Goal: Check status: Check status

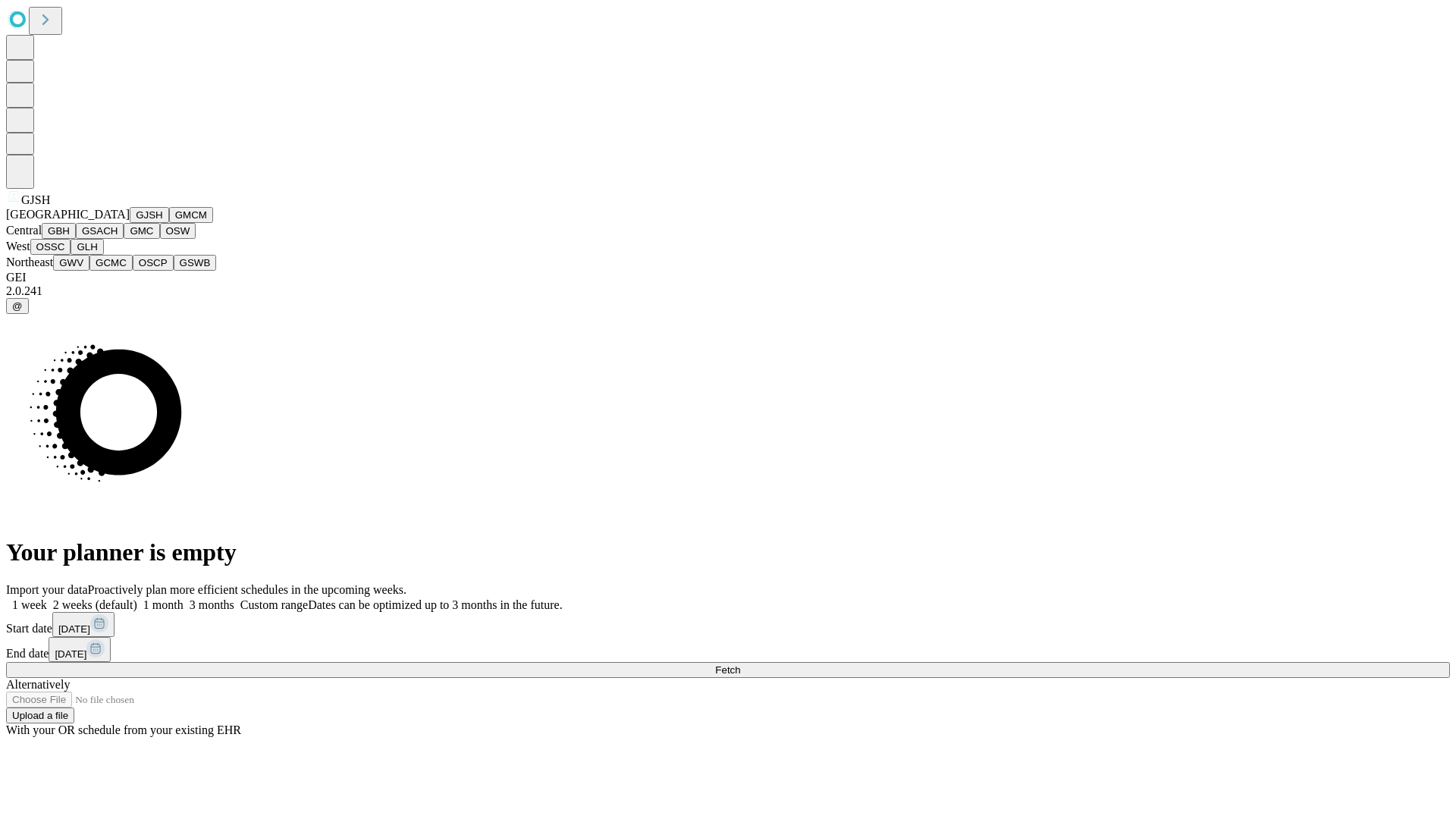
click at [130, 223] on button "GJSH" at bounding box center [149, 215] width 40 height 16
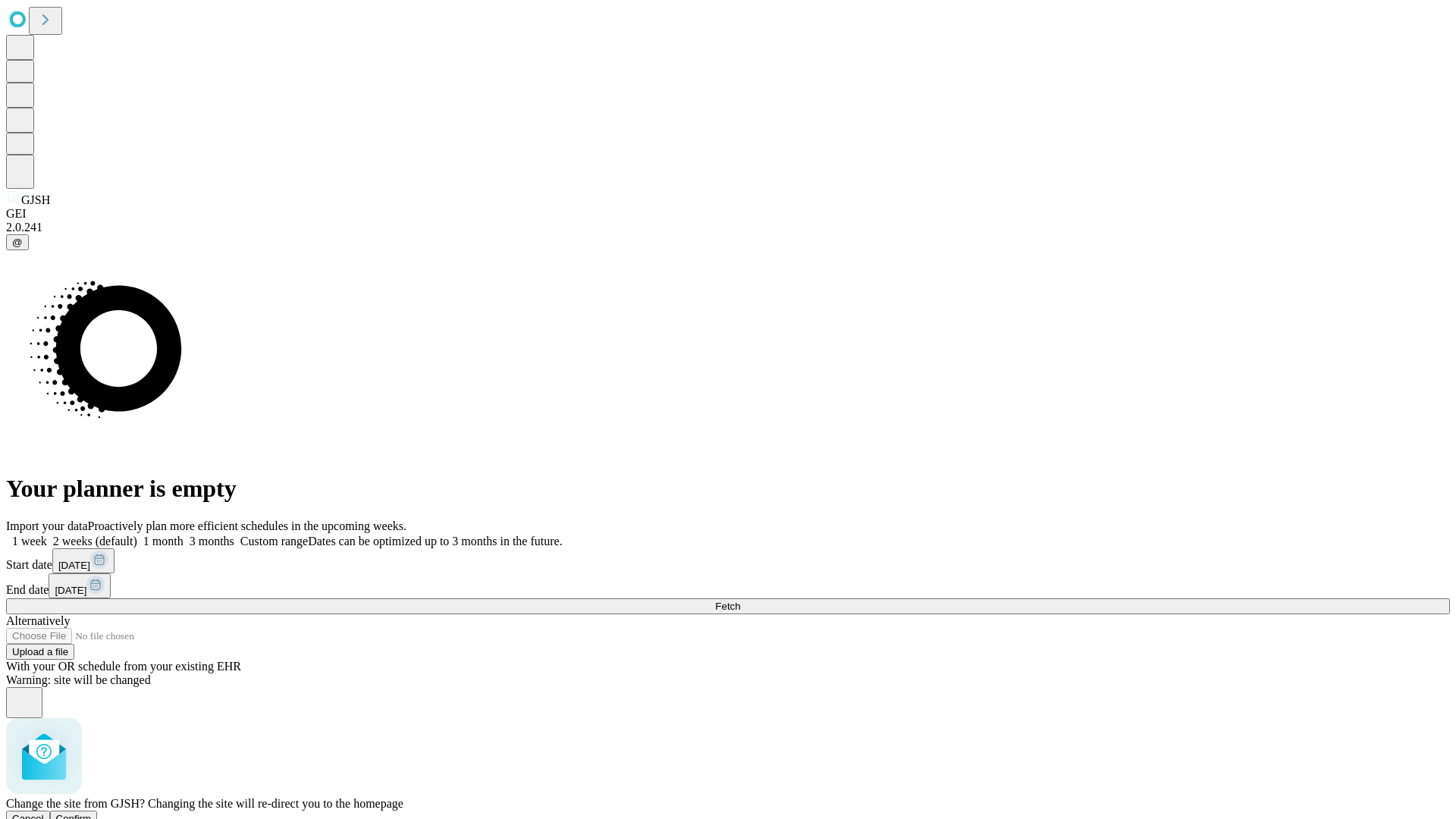
click at [92, 813] on span "Confirm" at bounding box center [74, 818] width 35 height 11
click at [47, 535] on label "1 week" at bounding box center [27, 541] width 41 height 13
click at [740, 601] on span "Fetch" at bounding box center [727, 606] width 25 height 11
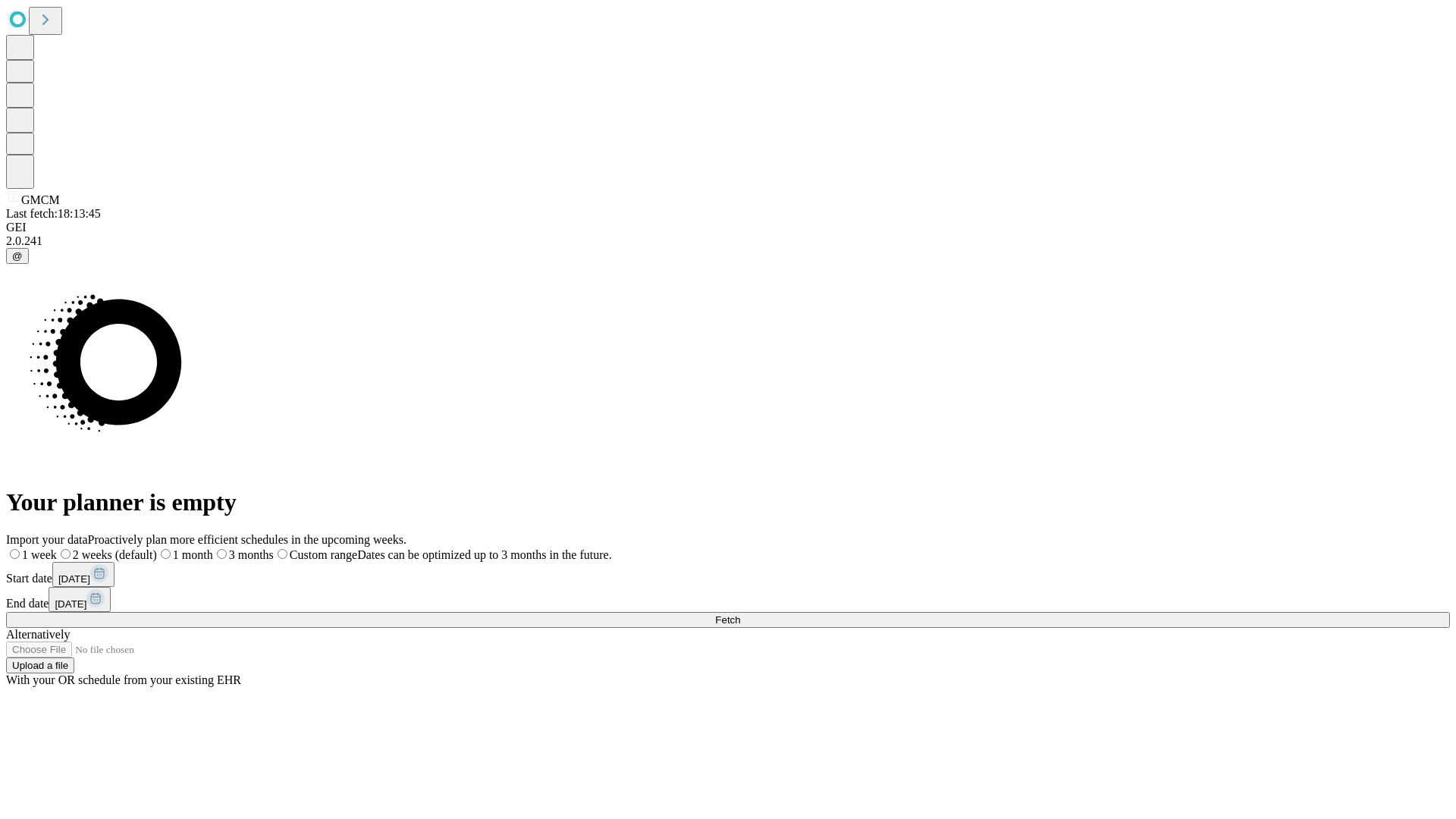
click at [57, 548] on label "1 week" at bounding box center [31, 554] width 50 height 13
click at [740, 614] on span "Fetch" at bounding box center [727, 619] width 25 height 11
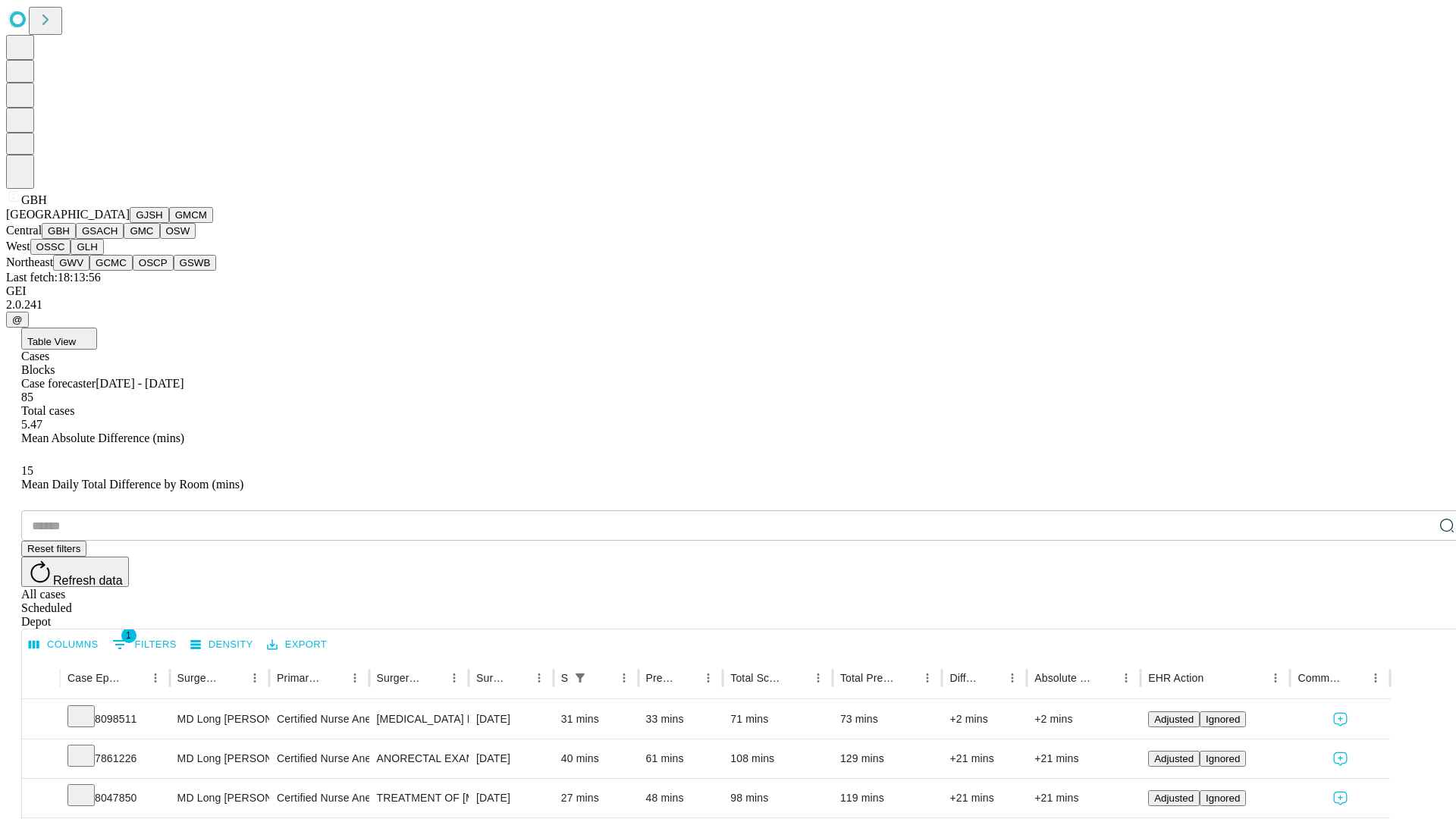
click at [118, 239] on button "GSACH" at bounding box center [100, 231] width 48 height 16
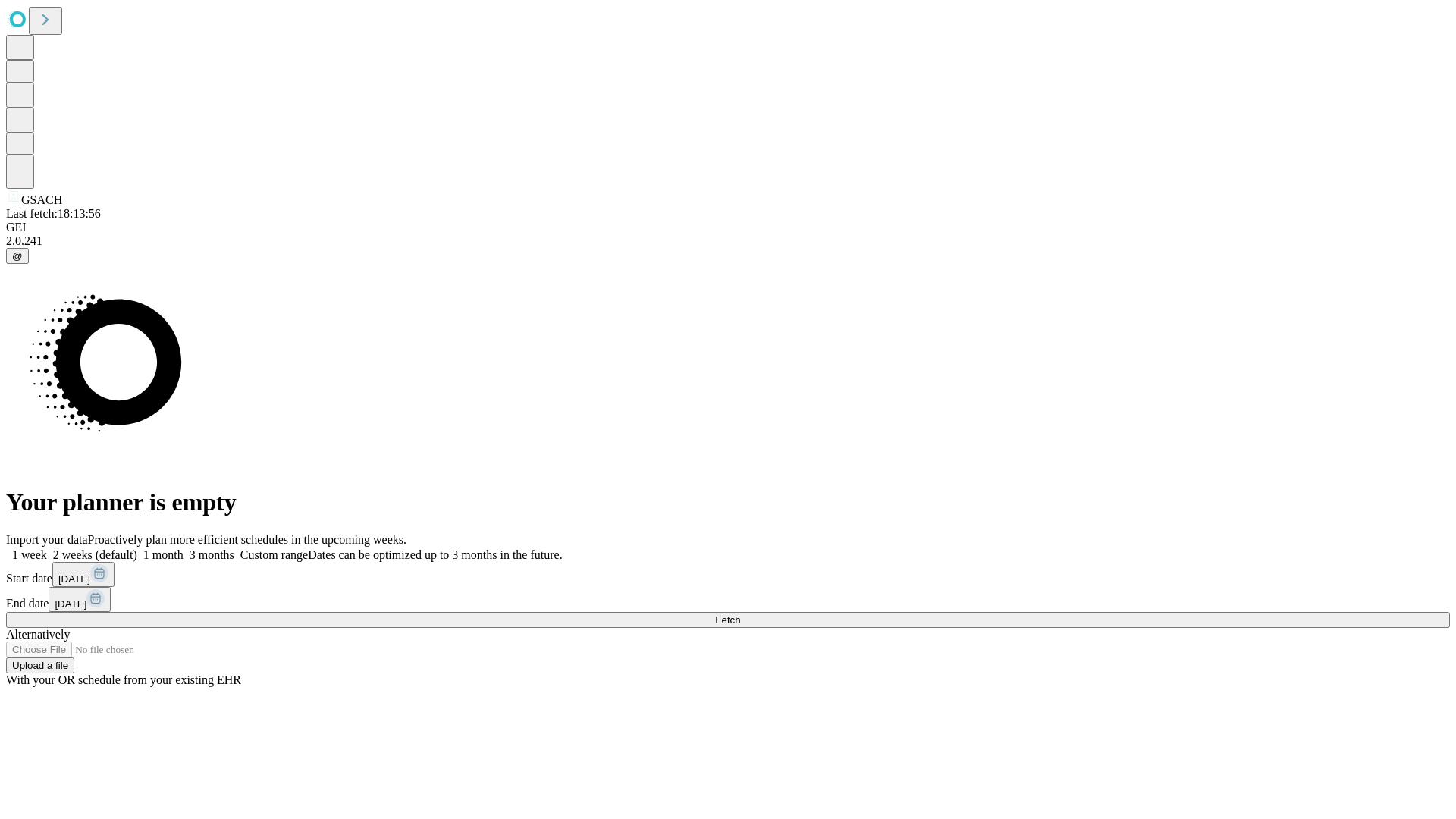
click at [740, 614] on span "Fetch" at bounding box center [727, 619] width 25 height 11
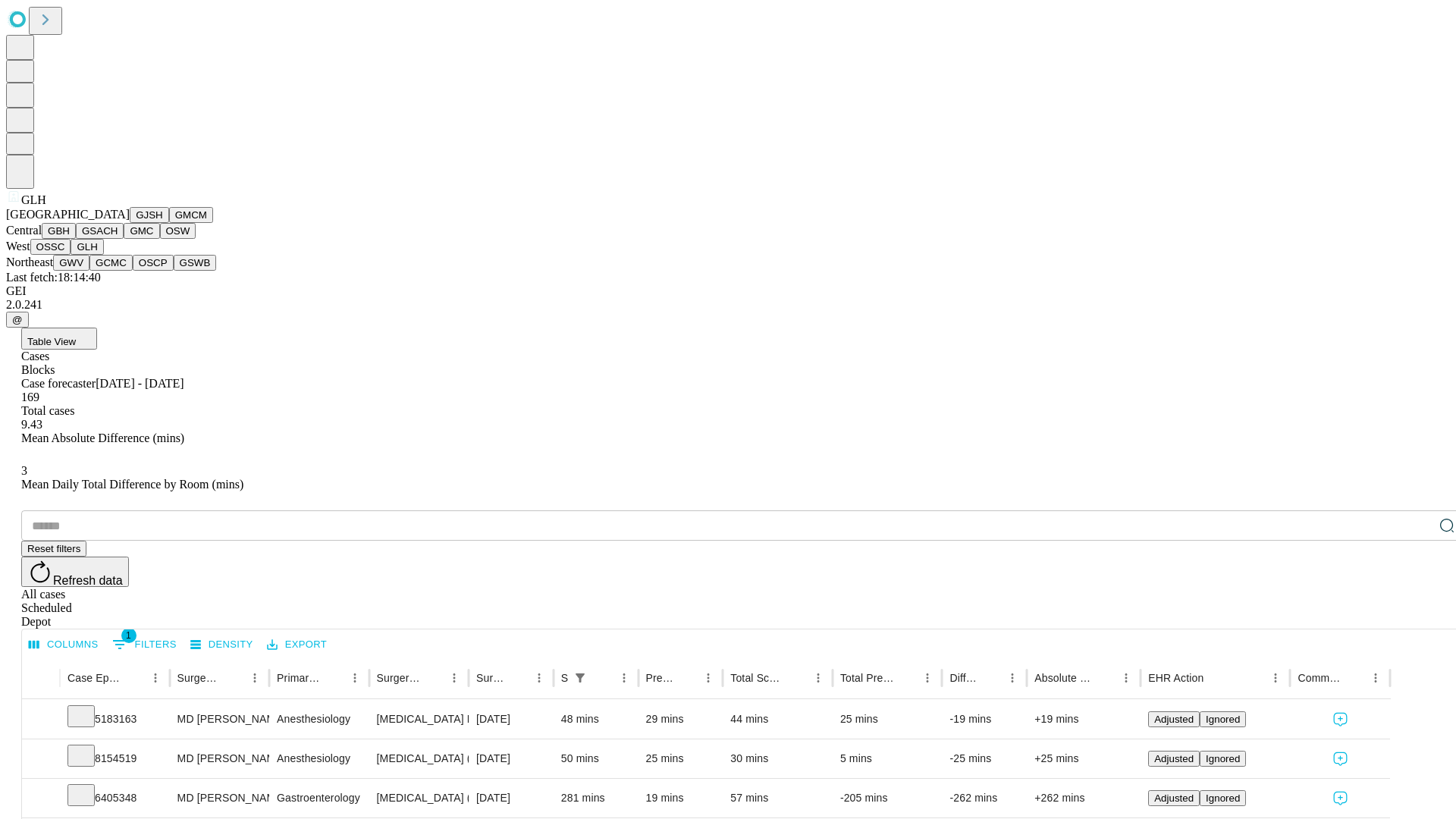
click at [89, 270] on button "GWV" at bounding box center [71, 262] width 36 height 16
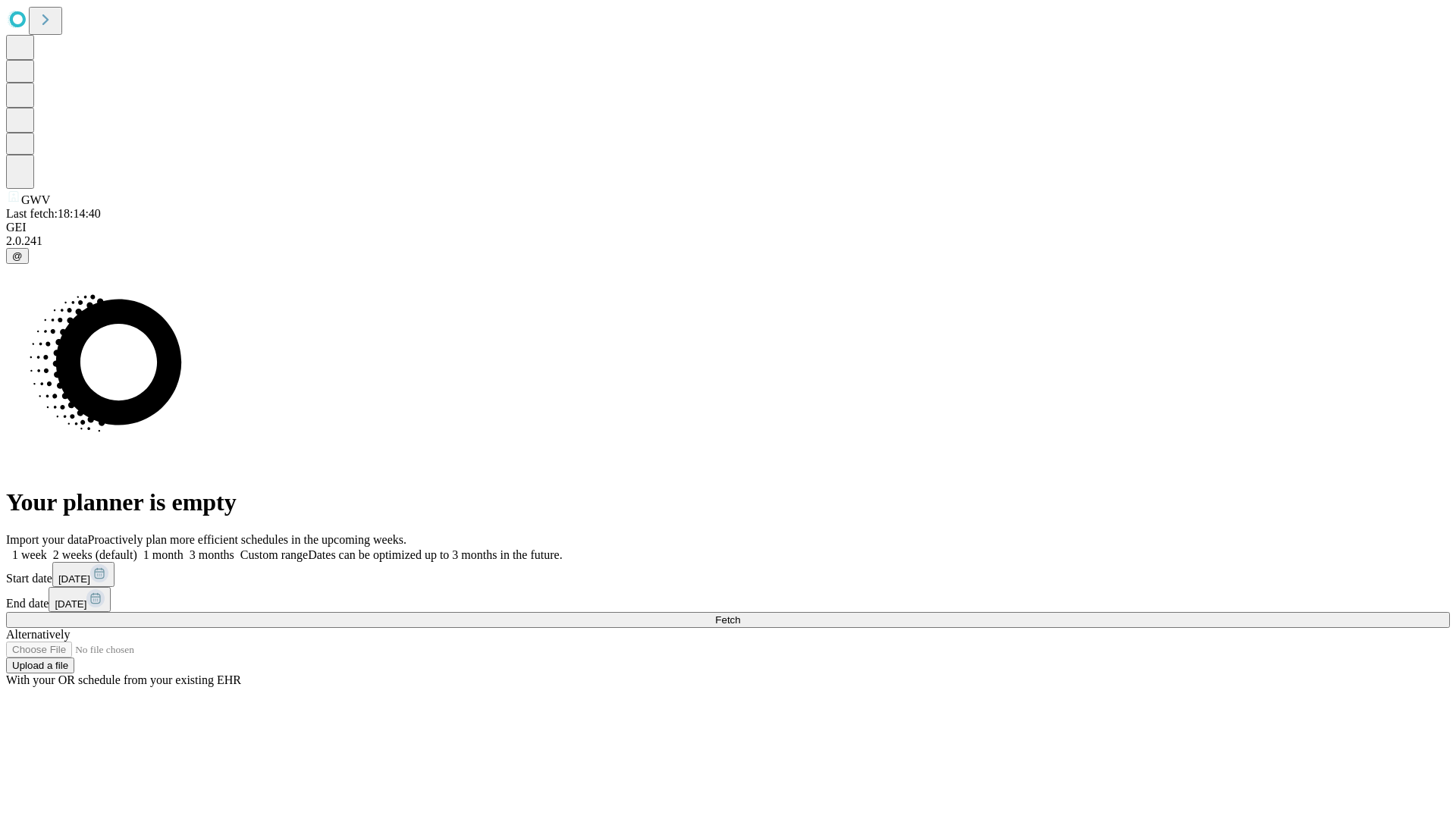
click at [47, 548] on label "1 week" at bounding box center [27, 554] width 41 height 13
click at [740, 614] on span "Fetch" at bounding box center [727, 619] width 25 height 11
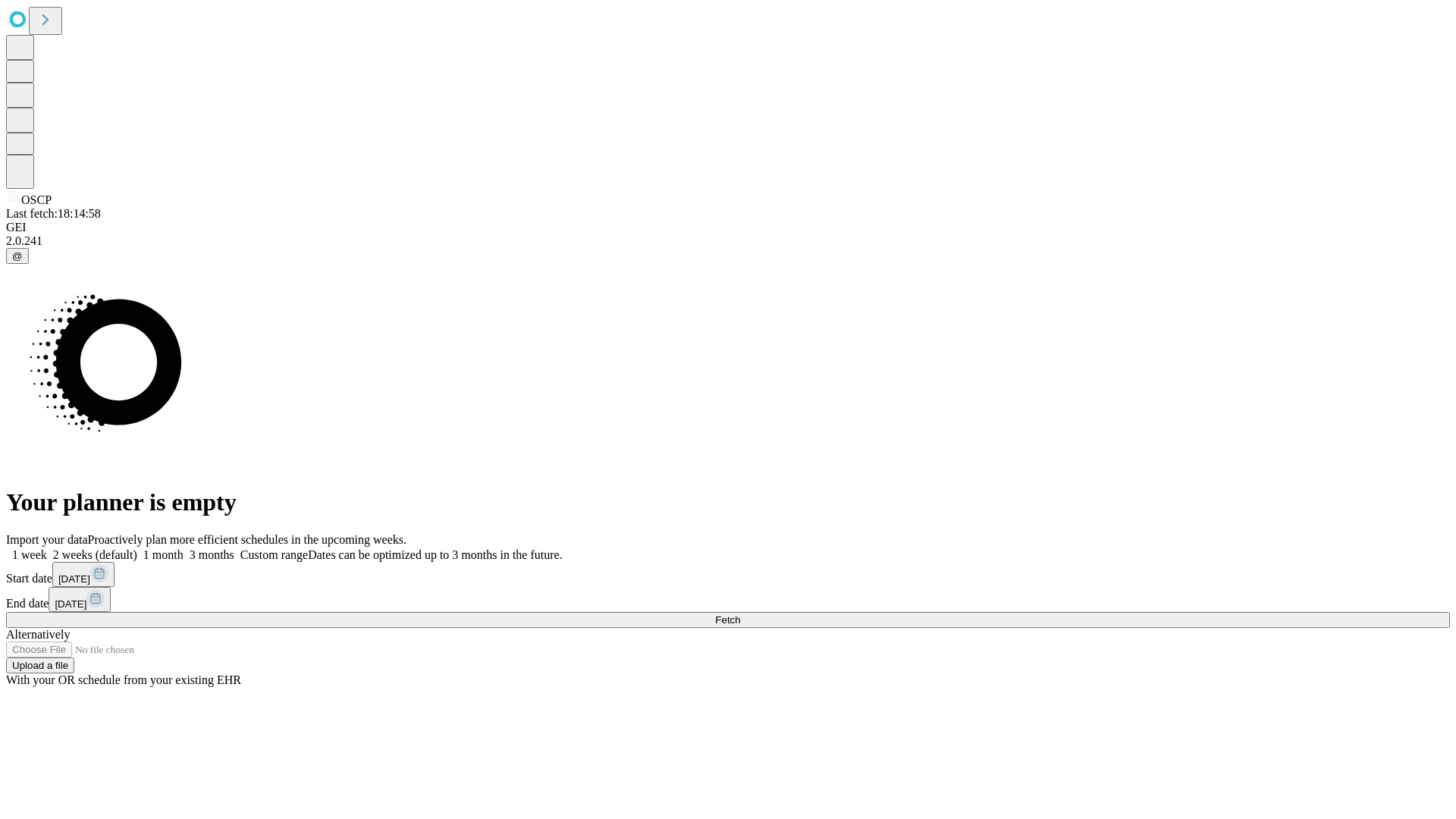
click at [47, 548] on label "1 week" at bounding box center [27, 554] width 41 height 13
click at [740, 614] on span "Fetch" at bounding box center [727, 619] width 25 height 11
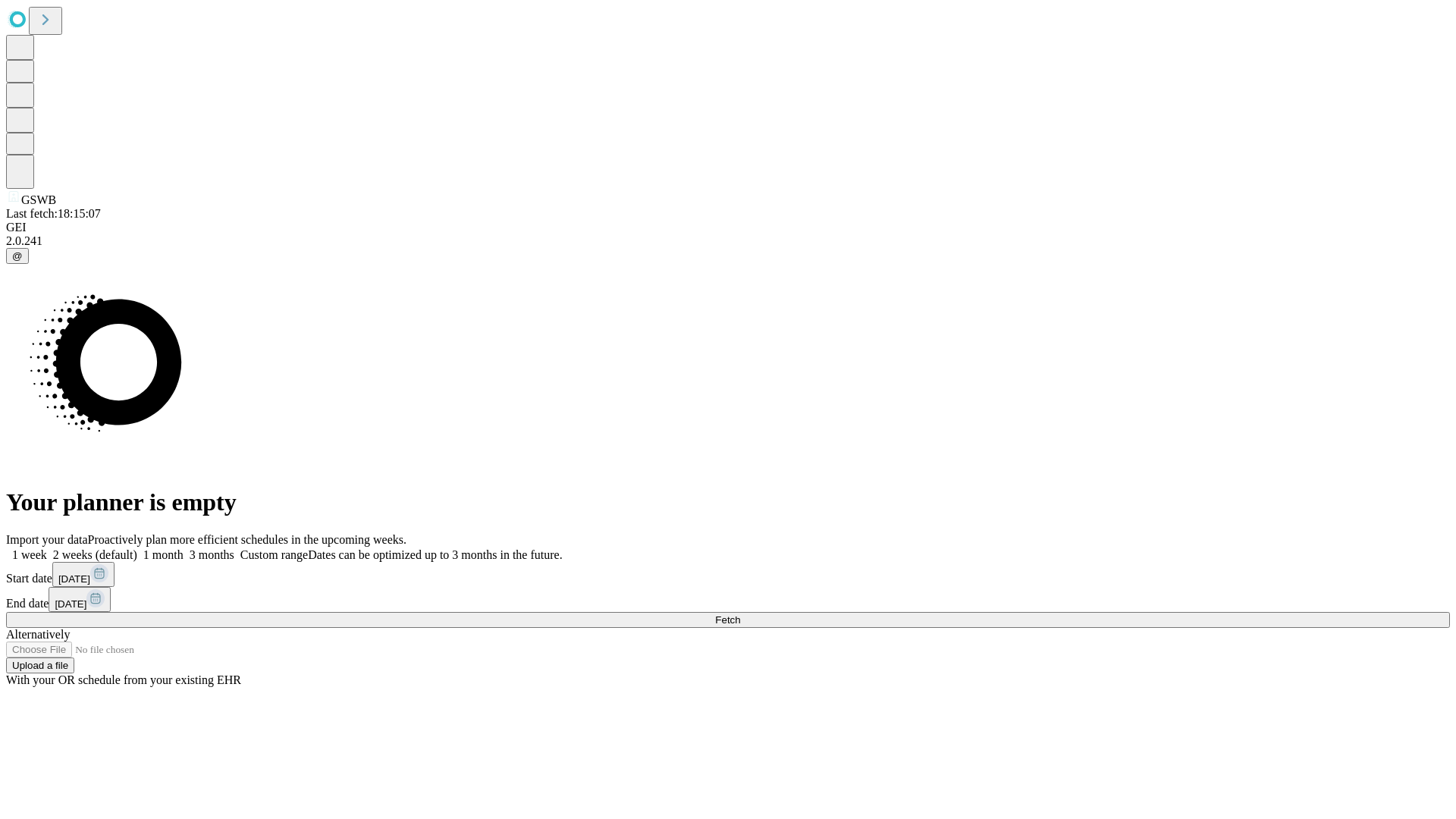
click at [47, 548] on label "1 week" at bounding box center [27, 554] width 41 height 13
click at [740, 614] on span "Fetch" at bounding box center [727, 619] width 25 height 11
